Goal: Communication & Community: Answer question/provide support

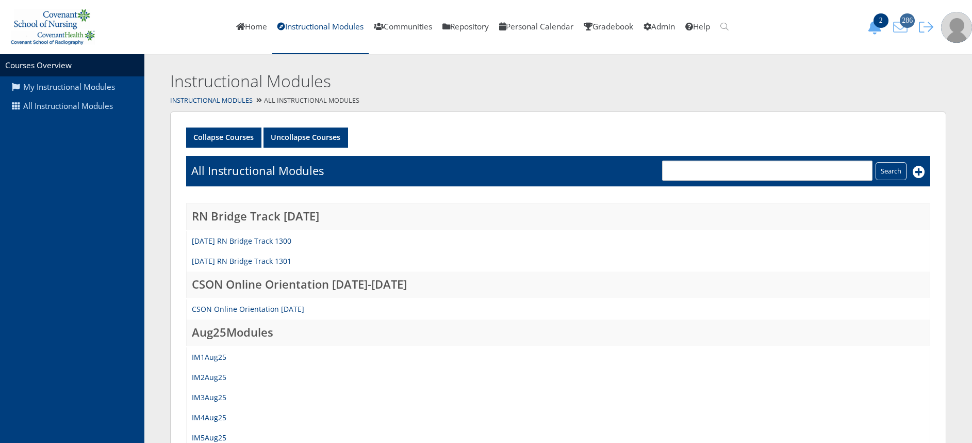
click at [901, 20] on span "286" at bounding box center [907, 20] width 15 height 14
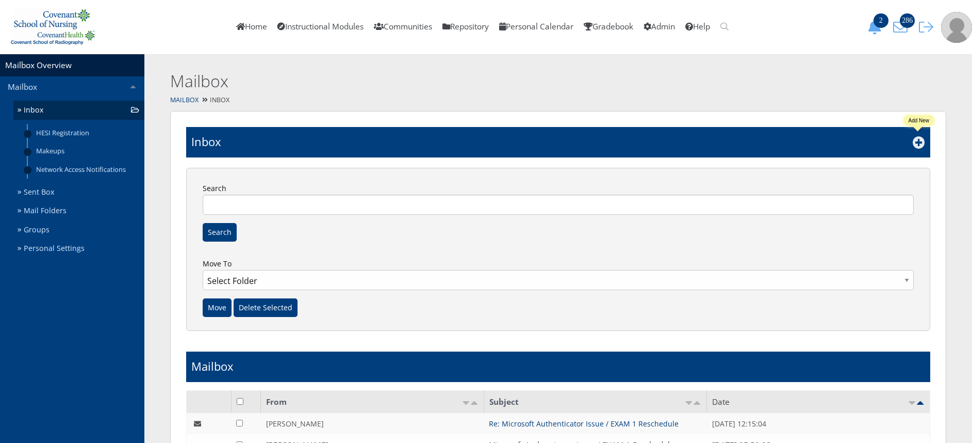
click at [921, 145] on icon at bounding box center [919, 142] width 12 height 12
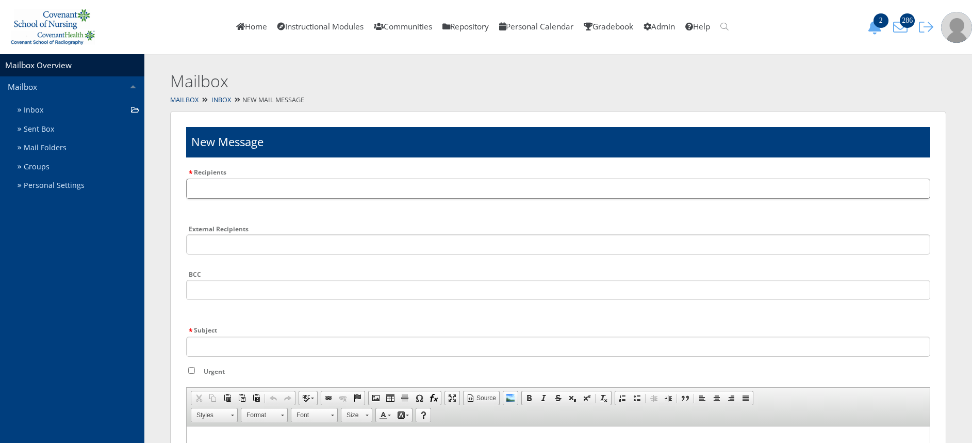
click at [490, 188] on input "text" at bounding box center [558, 188] width 744 height 20
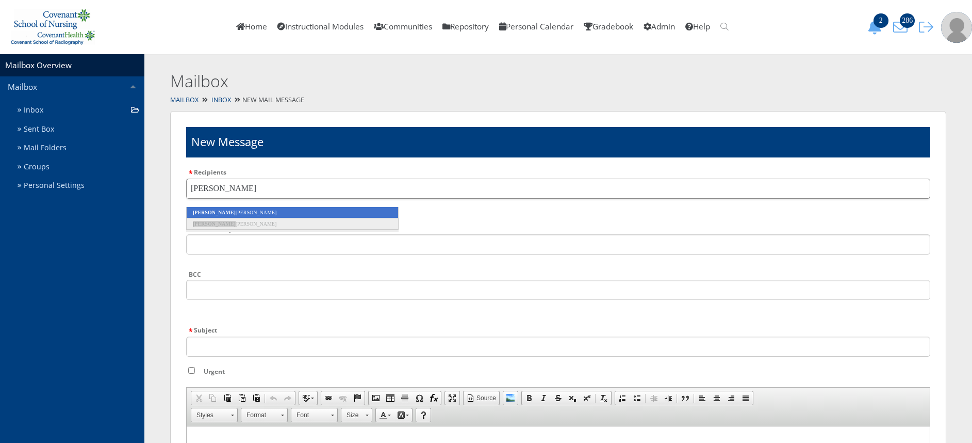
type input "mariah"
click at [349, 210] on li "Mariah Garcia" at bounding box center [292, 212] width 213 height 11
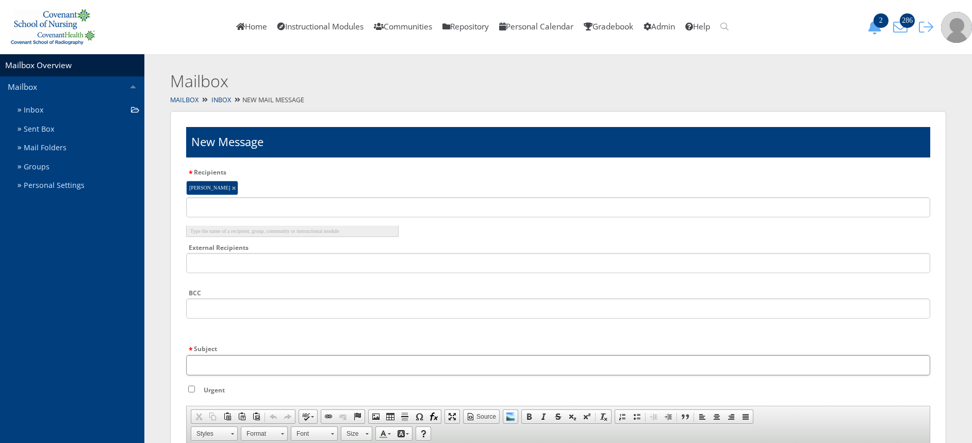
click at [335, 360] on input "Subject" at bounding box center [558, 365] width 744 height 20
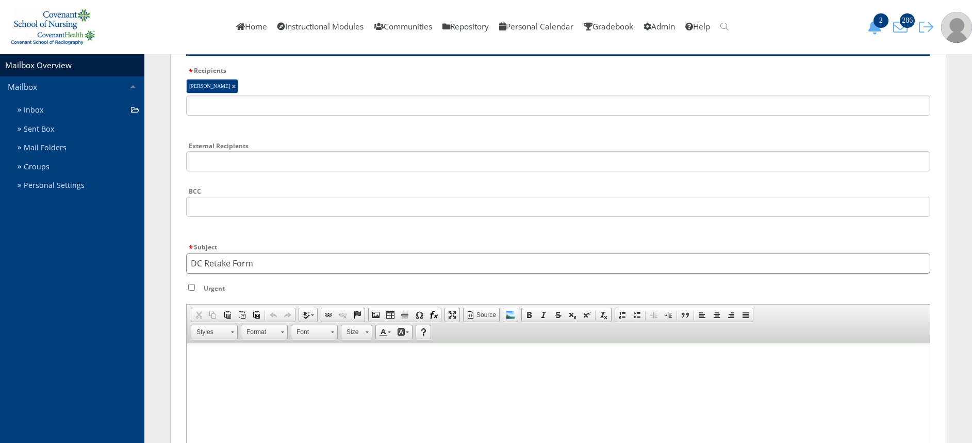
scroll to position [117, 0]
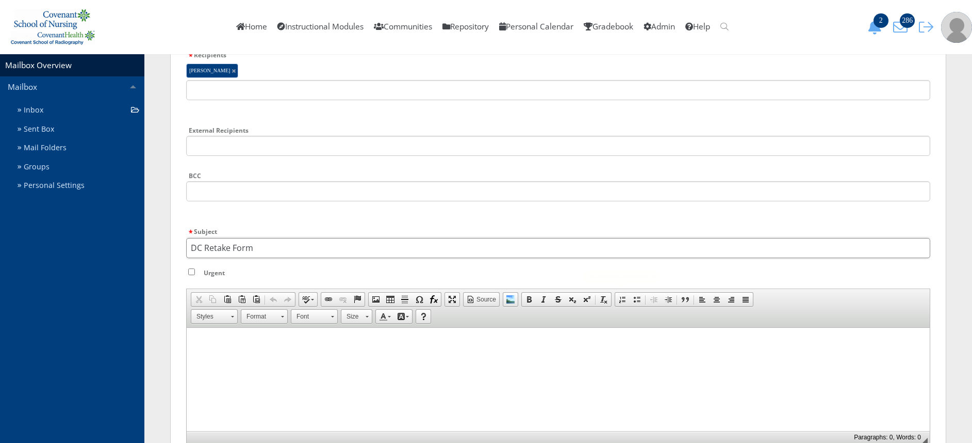
type input "DC Retake Form"
click at [561, 353] on html at bounding box center [558, 340] width 743 height 26
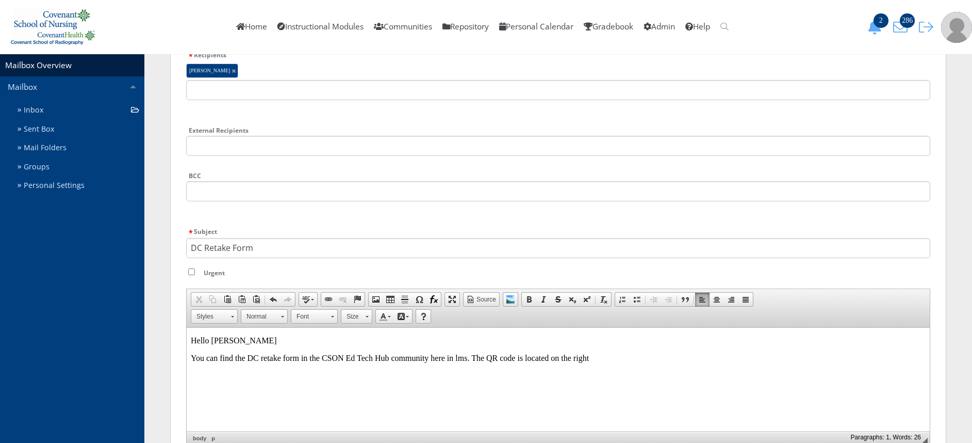
click at [562, 359] on p "You can find the DC retake form in the CSON Ed Tech Hub community here in lms. …" at bounding box center [558, 357] width 735 height 9
click at [584, 359] on p "You can find the DC retake form in the CSON Ed Tech Hub community here in lms. …" at bounding box center [558, 357] width 735 height 9
click at [585, 358] on p "You can find the DC retake form in the CSON Ed Tech Hub community here in lms. …" at bounding box center [558, 357] width 735 height 9
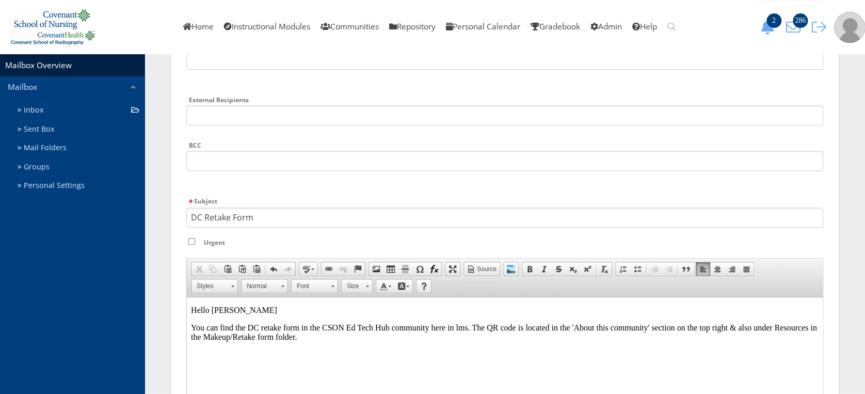
scroll to position [178, 0]
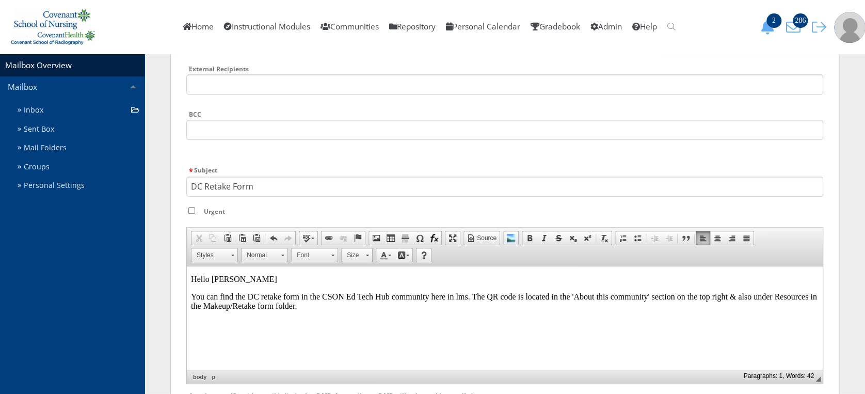
click at [319, 319] on html "Hello Mariah You can find the DC retake form in the CSON Ed Tech Hub community …" at bounding box center [505, 292] width 636 height 53
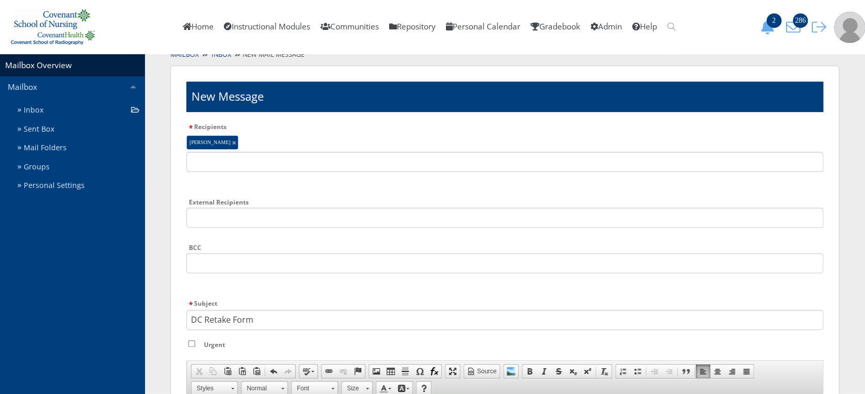
scroll to position [43, 0]
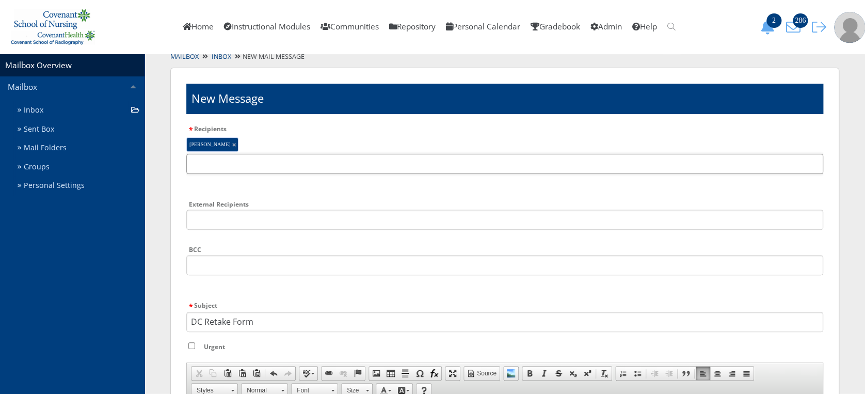
click at [777, 166] on input "text" at bounding box center [504, 164] width 637 height 20
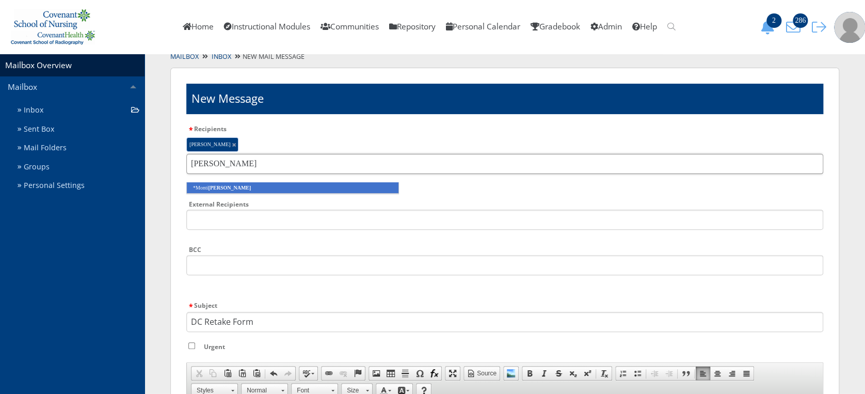
type input "griffin"
click at [359, 188] on li "*Monti Griffin" at bounding box center [292, 187] width 213 height 11
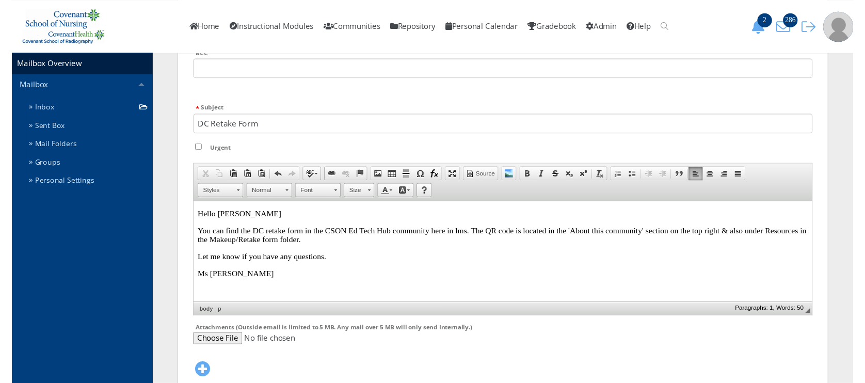
scroll to position [293, 0]
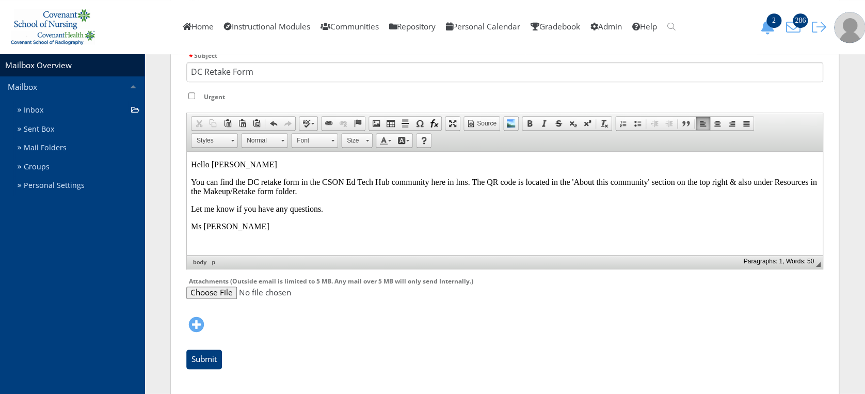
click at [193, 217] on body "Hello Mariah You can find the DC retake form in the CSON Ed Tech Hub community …" at bounding box center [504, 194] width 627 height 71
click at [216, 359] on input "Submit" at bounding box center [204, 359] width 36 height 20
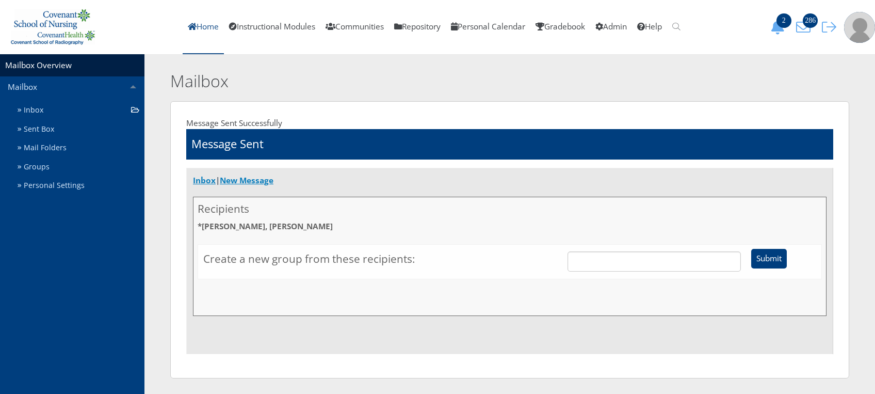
click at [206, 36] on link "Home" at bounding box center [203, 27] width 41 height 54
